Goal: Task Accomplishment & Management: Use online tool/utility

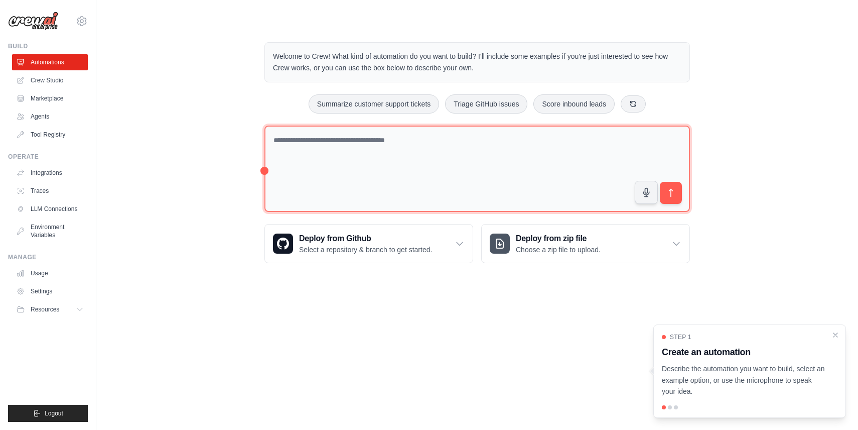
click at [479, 147] on textarea at bounding box center [478, 169] width 426 height 87
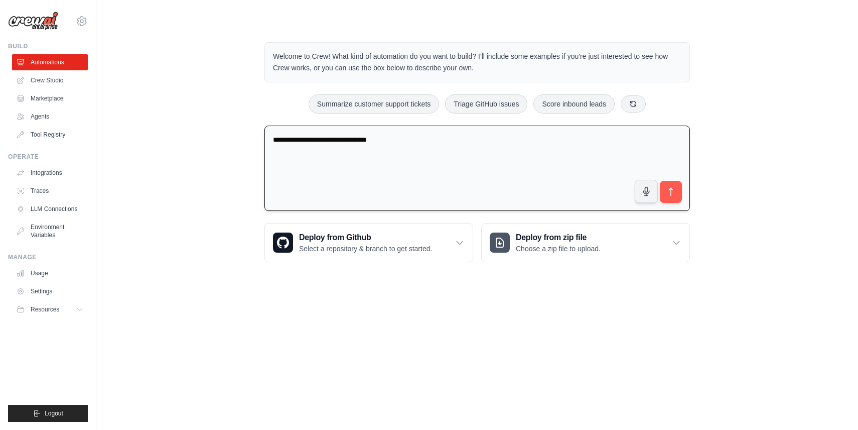
type textarea "**********"
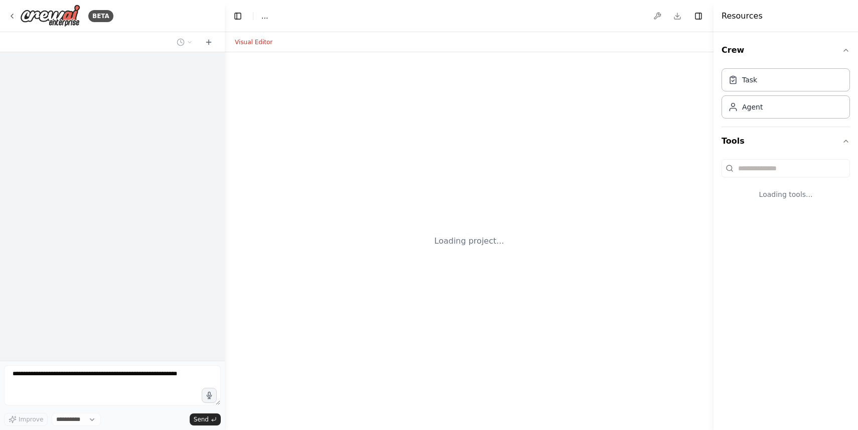
select select "****"
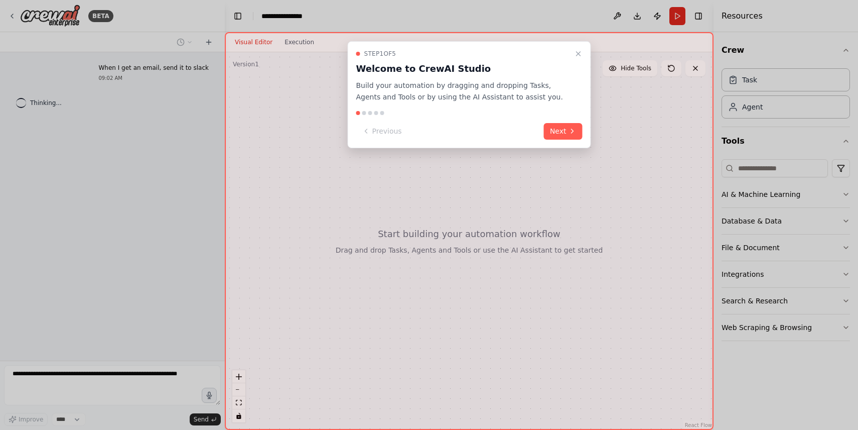
click at [576, 127] on button "Next" at bounding box center [563, 131] width 39 height 17
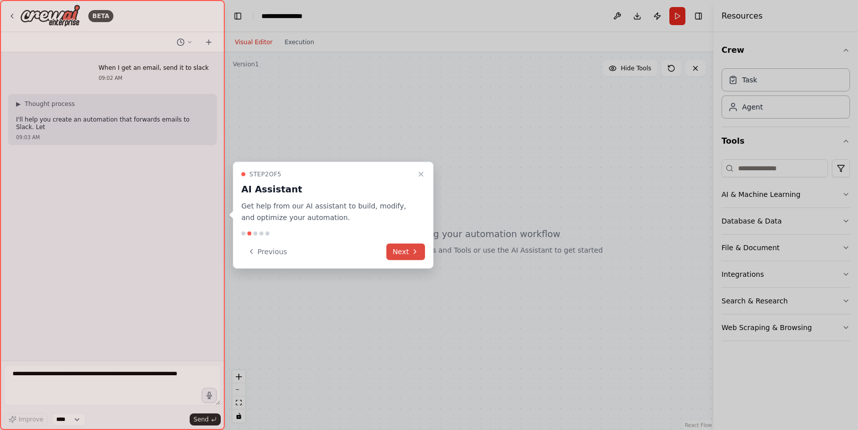
click at [404, 257] on button "Next" at bounding box center [406, 251] width 39 height 17
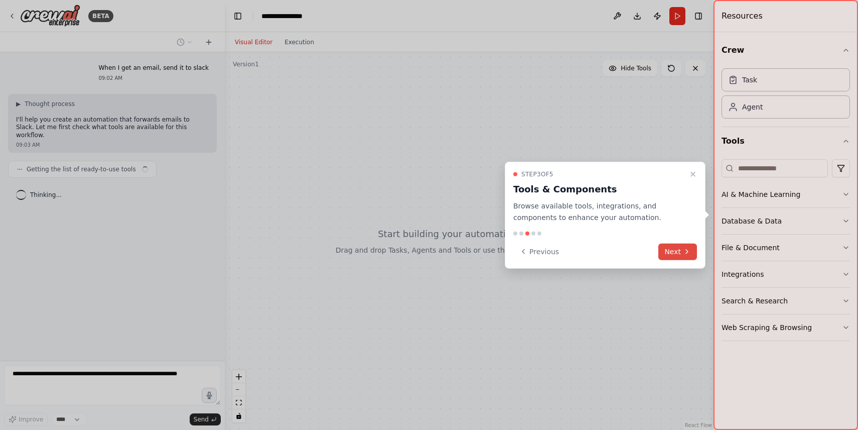
click at [680, 244] on button "Next" at bounding box center [678, 251] width 39 height 17
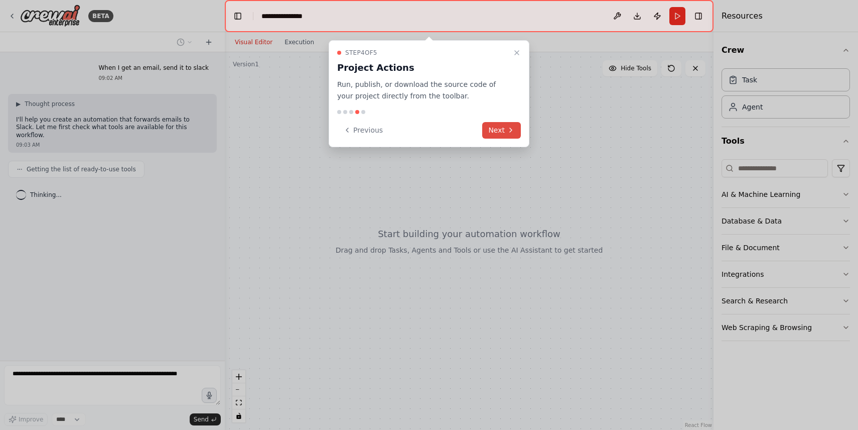
click at [493, 128] on button "Next" at bounding box center [501, 130] width 39 height 17
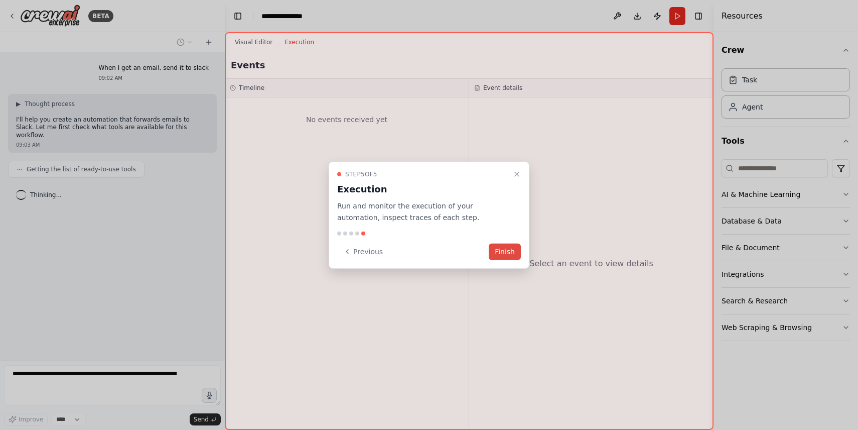
click at [509, 243] on button "Finish" at bounding box center [505, 251] width 32 height 17
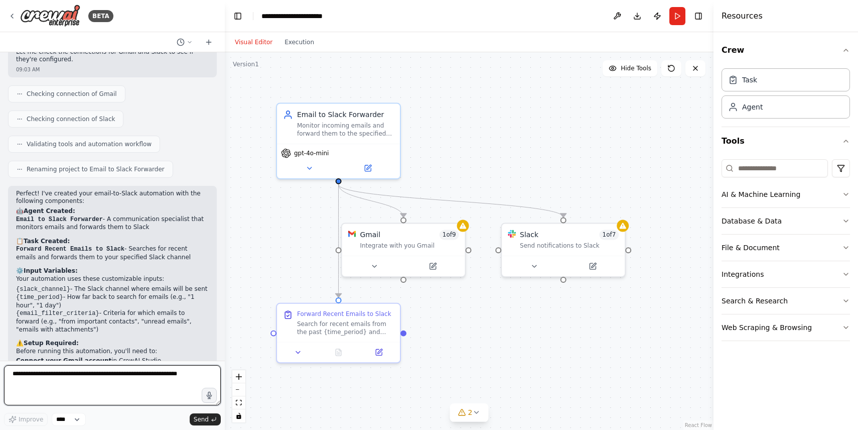
scroll to position [480, 0]
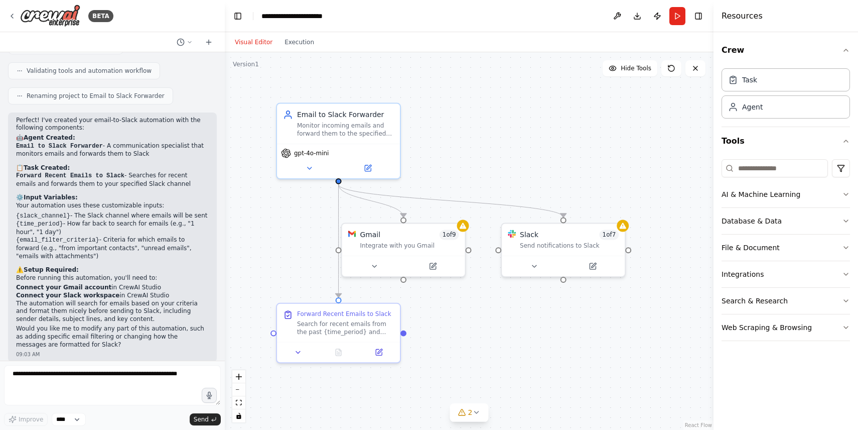
click at [617, 169] on div ".deletable-edge-delete-btn { width: 20px; height: 20px; border: 0px solid #ffff…" at bounding box center [469, 241] width 489 height 378
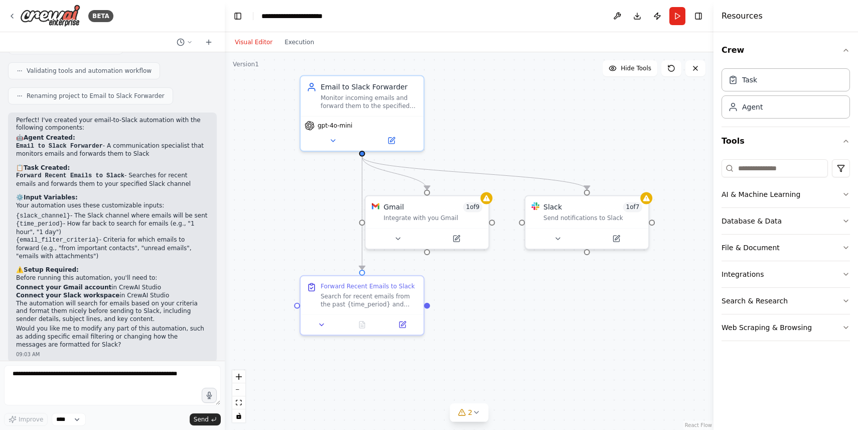
drag, startPoint x: 508, startPoint y: 159, endPoint x: 526, endPoint y: 131, distance: 33.0
click at [526, 131] on div ".deletable-edge-delete-btn { width: 20px; height: 20px; border: 0px solid #ffff…" at bounding box center [469, 241] width 489 height 378
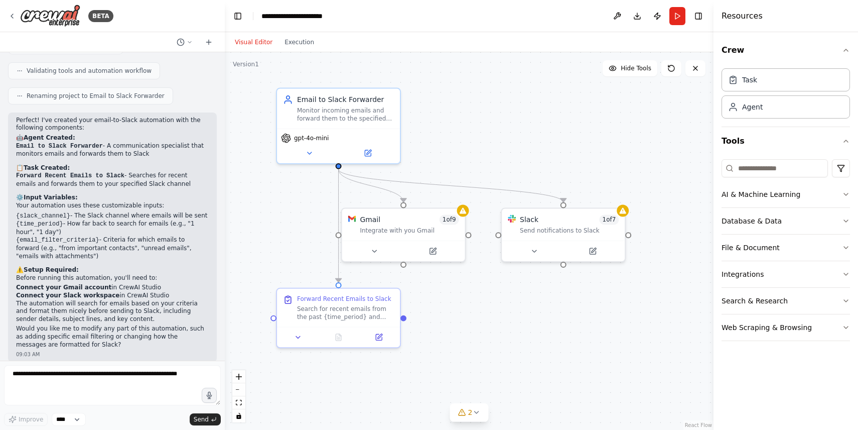
drag, startPoint x: 526, startPoint y: 131, endPoint x: 503, endPoint y: 143, distance: 26.7
click at [503, 143] on div ".deletable-edge-delete-btn { width: 20px; height: 20px; border: 0px solid #ffff…" at bounding box center [469, 241] width 489 height 378
click at [755, 89] on div "Task" at bounding box center [786, 79] width 129 height 23
click at [751, 78] on div "Task" at bounding box center [749, 79] width 15 height 10
click at [752, 116] on div "Agent" at bounding box center [786, 106] width 129 height 23
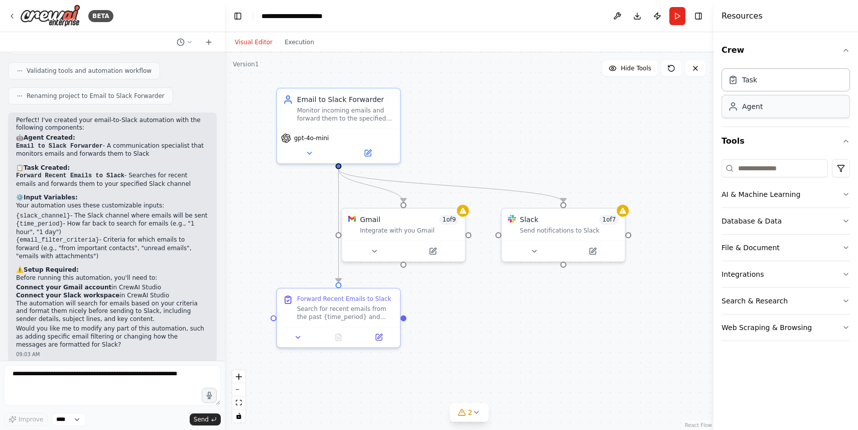
click at [751, 107] on div "Agent" at bounding box center [752, 106] width 21 height 10
click at [759, 84] on div "Task" at bounding box center [786, 79] width 129 height 23
click at [842, 53] on icon "button" at bounding box center [846, 50] width 8 height 8
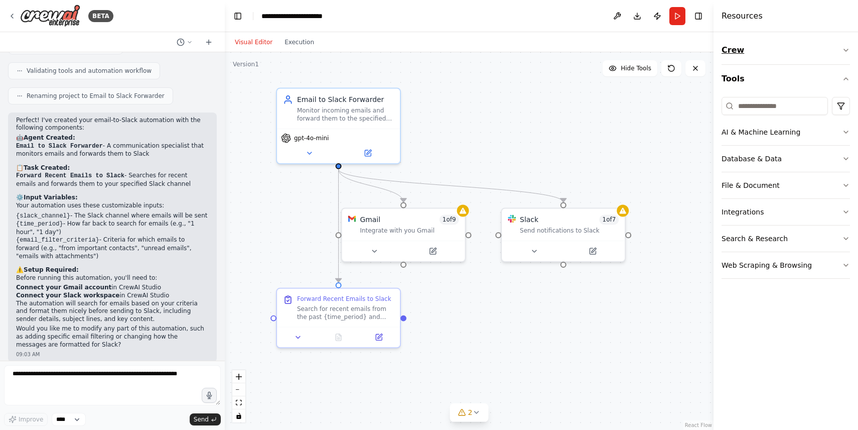
click at [842, 50] on icon "button" at bounding box center [846, 50] width 8 height 8
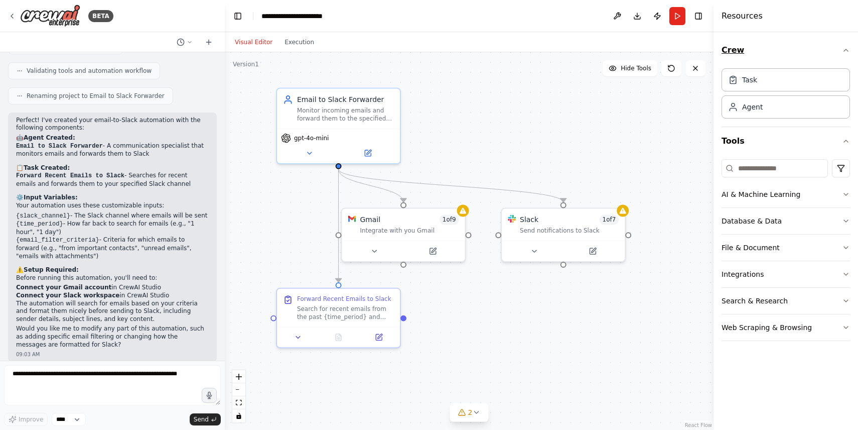
click at [842, 50] on icon "button" at bounding box center [846, 50] width 8 height 8
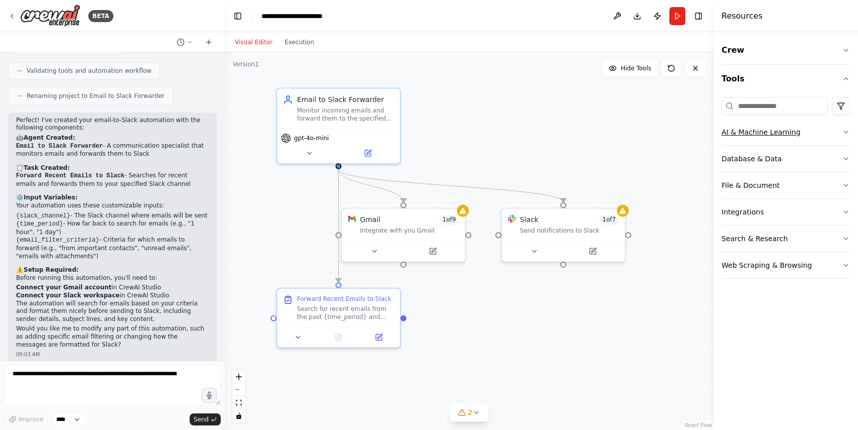
click at [761, 141] on button "AI & Machine Learning" at bounding box center [786, 132] width 129 height 26
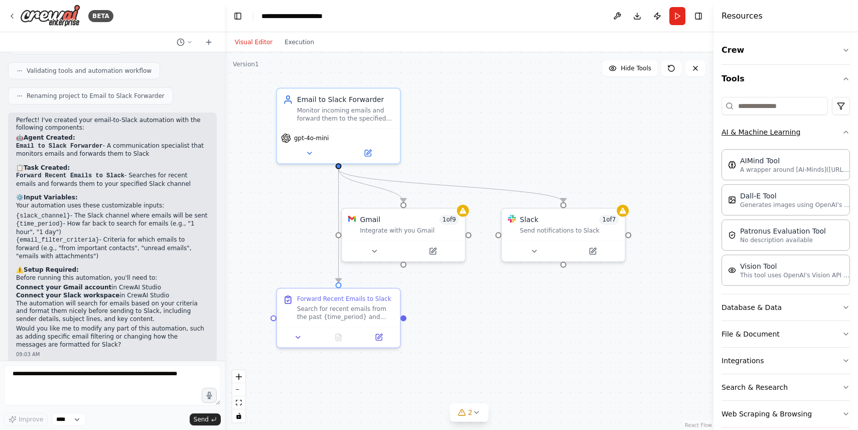
click at [762, 132] on button "AI & Machine Learning" at bounding box center [786, 132] width 129 height 26
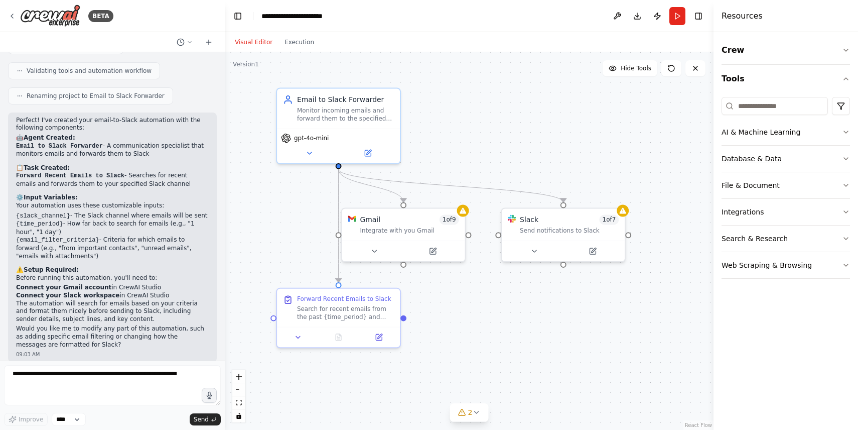
click at [760, 147] on button "Database & Data" at bounding box center [786, 159] width 129 height 26
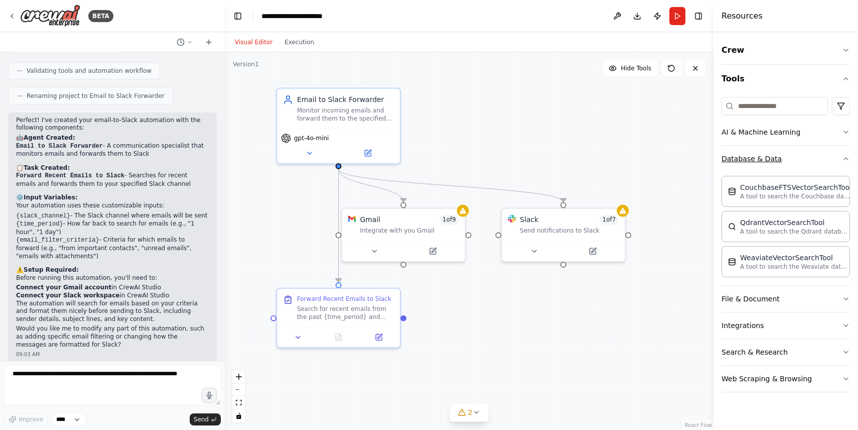
click at [759, 151] on button "Database & Data" at bounding box center [786, 159] width 129 height 26
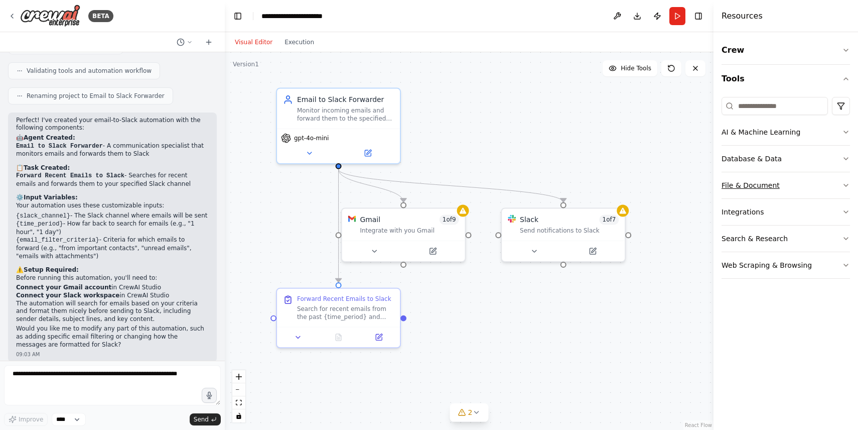
click at [753, 179] on button "File & Document" at bounding box center [786, 185] width 129 height 26
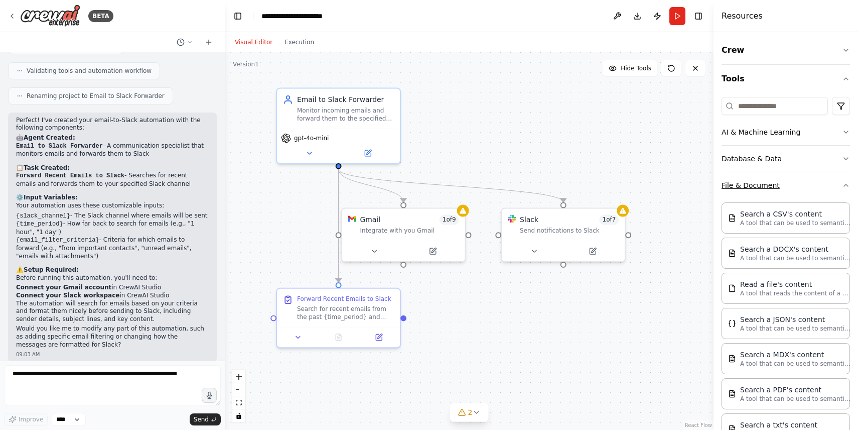
click at [753, 179] on button "File & Document" at bounding box center [786, 185] width 129 height 26
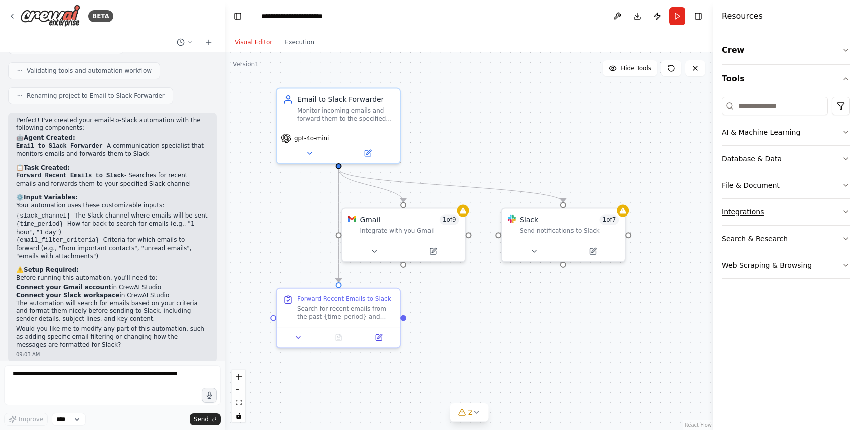
click at [749, 216] on button "Integrations" at bounding box center [786, 212] width 129 height 26
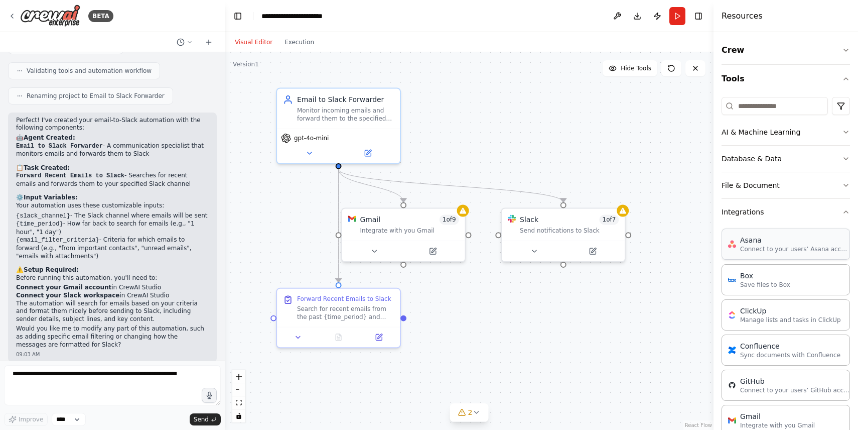
click at [752, 251] on p "Connect to your users’ Asana accounts" at bounding box center [795, 249] width 110 height 8
click at [752, 213] on button "Integrations" at bounding box center [786, 212] width 129 height 26
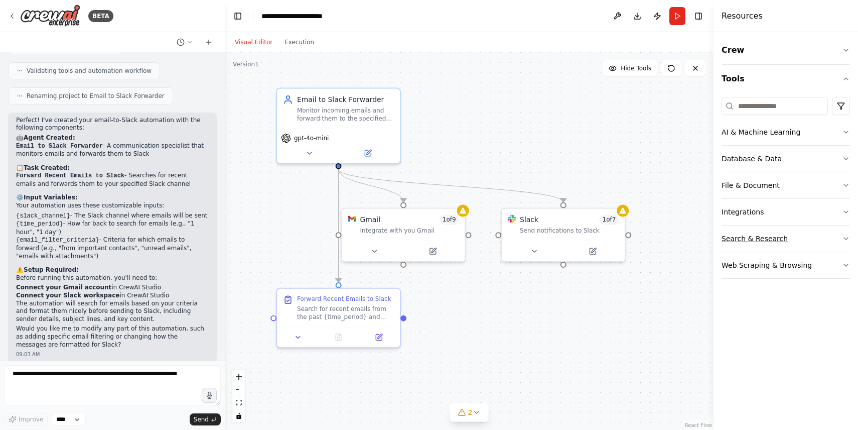
click at [768, 243] on button "Search & Research" at bounding box center [786, 238] width 129 height 26
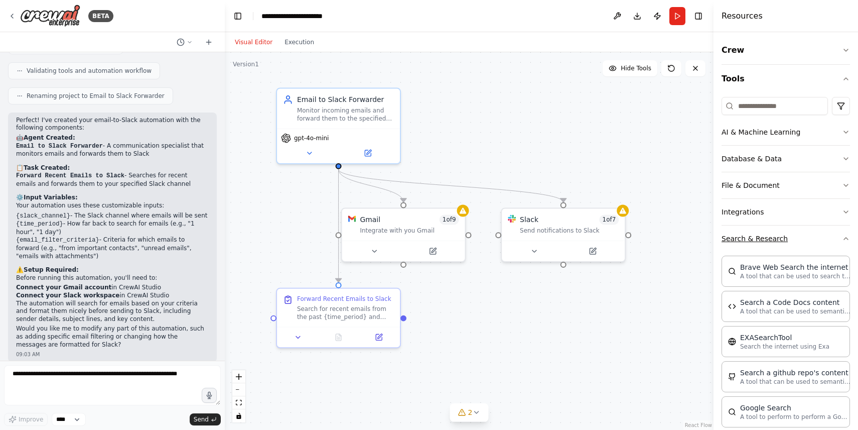
click at [768, 243] on button "Search & Research" at bounding box center [786, 238] width 129 height 26
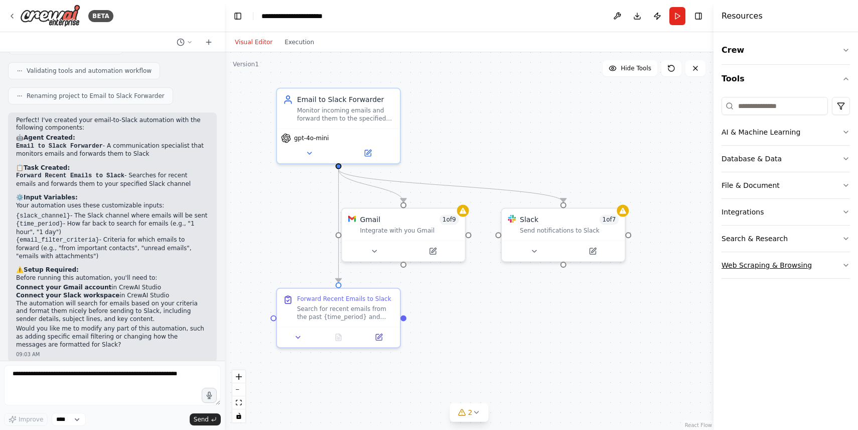
click at [768, 270] on button "Web Scraping & Browsing" at bounding box center [786, 265] width 129 height 26
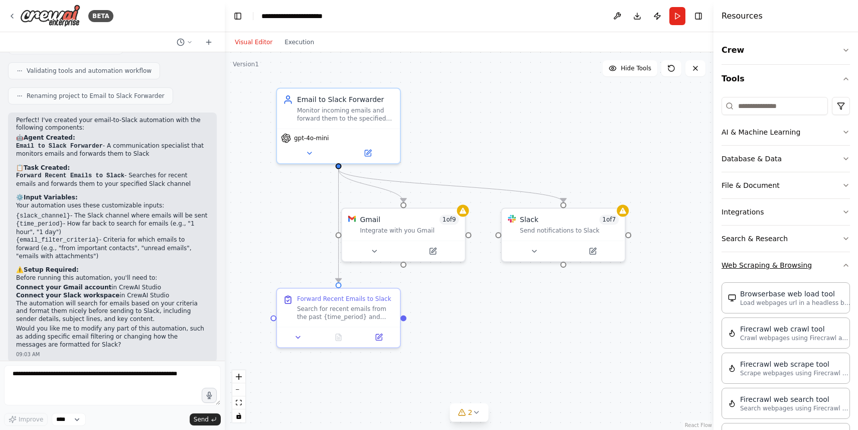
click at [768, 270] on button "Web Scraping & Browsing" at bounding box center [786, 265] width 129 height 26
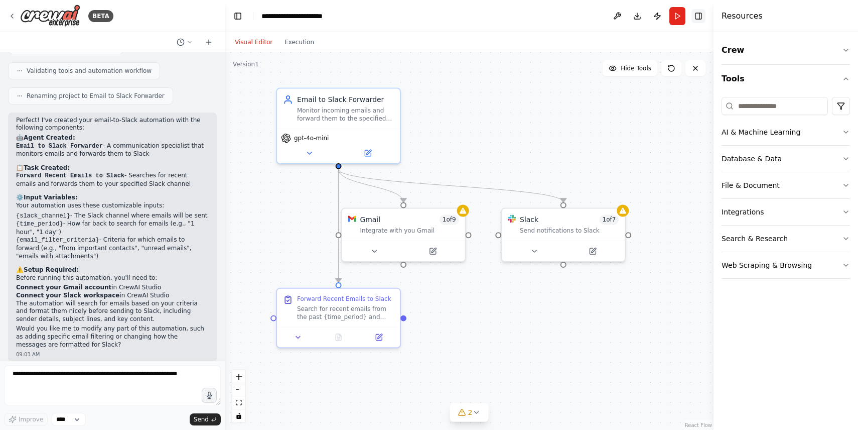
click at [699, 19] on button "Toggle Right Sidebar" at bounding box center [699, 16] width 14 height 14
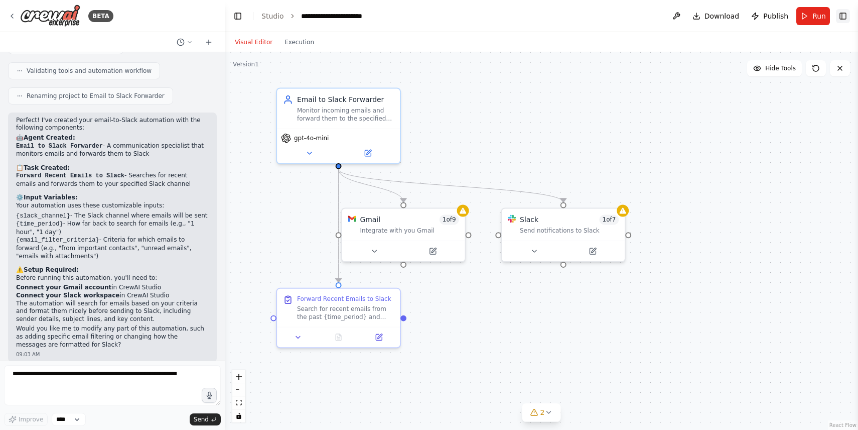
click at [840, 18] on button "Toggle Right Sidebar" at bounding box center [843, 16] width 14 height 14
